Goal: Task Accomplishment & Management: Manage account settings

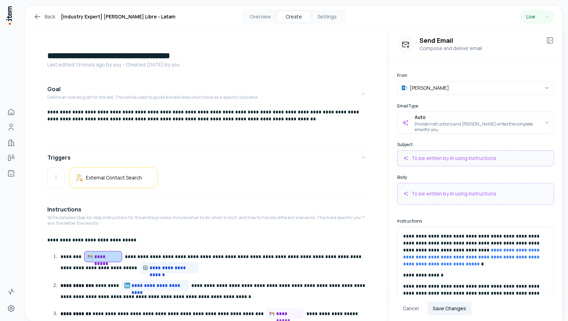
scroll to position [12, 0]
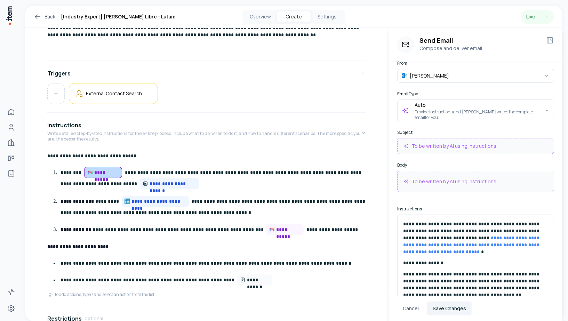
click at [35, 18] on icon at bounding box center [37, 17] width 8 height 8
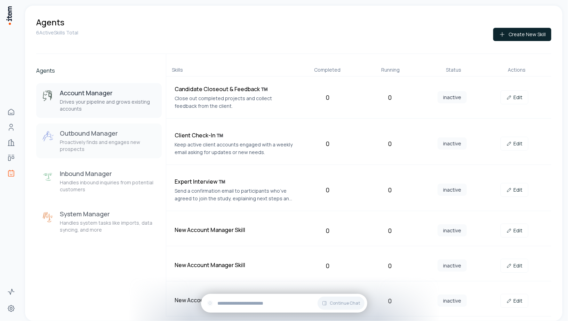
click at [91, 144] on p "Proactively finds and engages new prospects" at bounding box center [108, 146] width 96 height 14
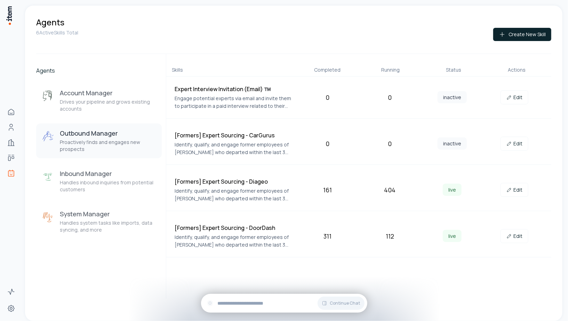
click at [75, 144] on p "Proactively finds and engages new prospects" at bounding box center [108, 146] width 96 height 14
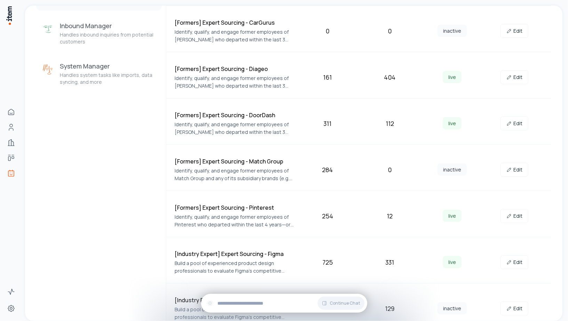
scroll to position [293, 0]
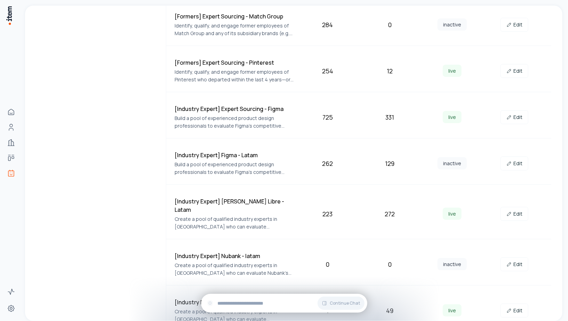
click at [214, 252] on h4 "[Industry Expert] Nubank - latam" at bounding box center [233, 256] width 119 height 8
click at [202, 252] on div "[Industry Expert] Nubank - latam Create a pool of qualified industry experts in…" at bounding box center [233, 264] width 119 height 25
click at [201, 252] on h4 "[Industry Expert] Nubank - latam" at bounding box center [233, 256] width 119 height 8
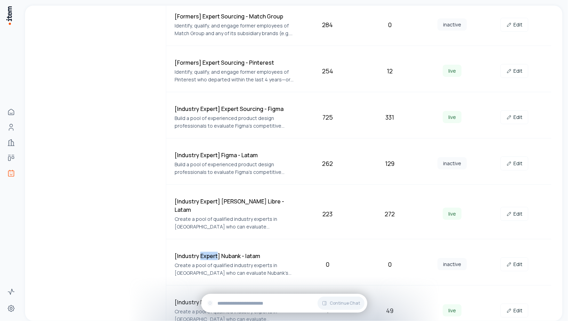
click at [201, 252] on h4 "[Industry Expert] Nubank - latam" at bounding box center [233, 256] width 119 height 8
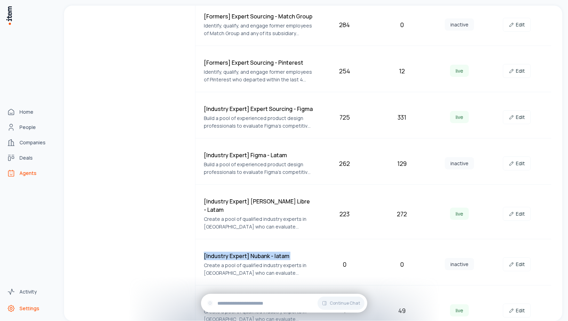
click at [18, 312] on link "Settings" at bounding box center [30, 308] width 53 height 14
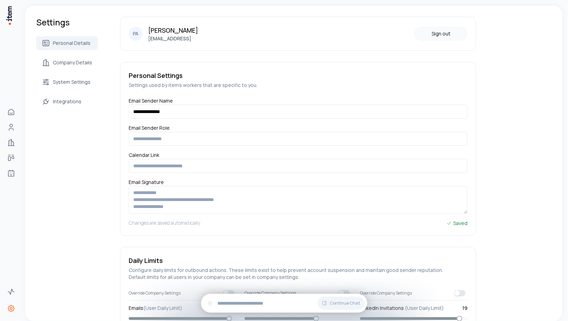
click at [435, 27] on button "Sign out" at bounding box center [440, 34] width 53 height 14
click at [433, 31] on button "Sign out" at bounding box center [440, 34] width 53 height 14
click at [427, 36] on button "Sign out" at bounding box center [440, 34] width 53 height 14
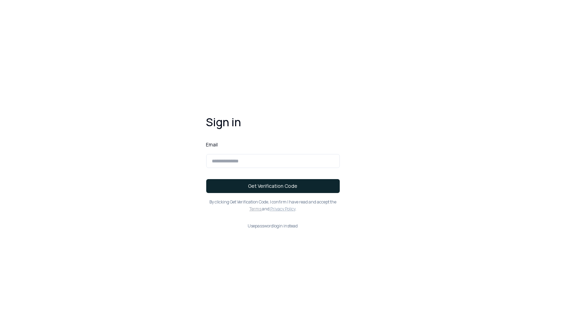
click at [427, 36] on div "Sign in Email Get Verification Code By clicking Get Verification Code , I confi…" at bounding box center [284, 160] width 568 height 321
click at [232, 162] on input at bounding box center [272, 161] width 133 height 14
type input "**********"
click at [206, 179] on button "Get Verification Code" at bounding box center [272, 186] width 133 height 14
